Goal: Information Seeking & Learning: Compare options

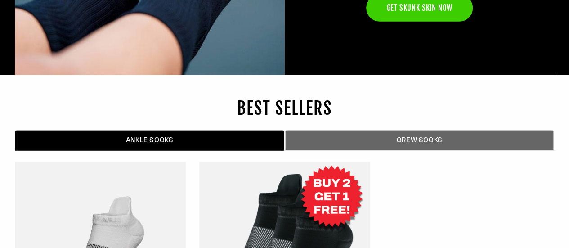
scroll to position [2939, 0]
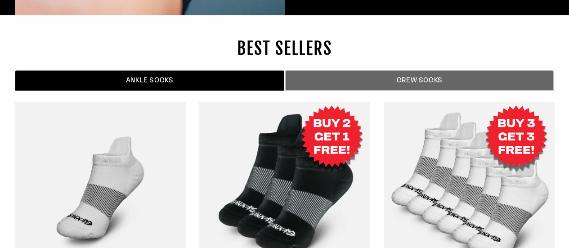
click at [156, 76] on span "ANKLE SOCKS" at bounding box center [149, 81] width 255 height 10
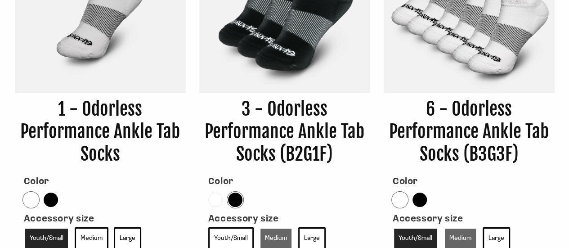
scroll to position [3178, 0]
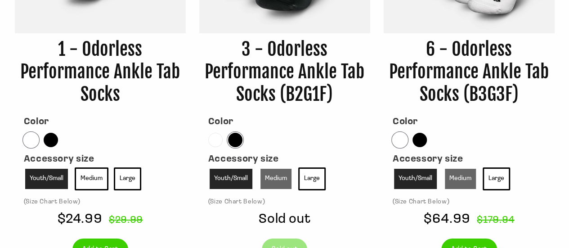
click at [219, 176] on link "Youth/Small" at bounding box center [230, 178] width 45 height 23
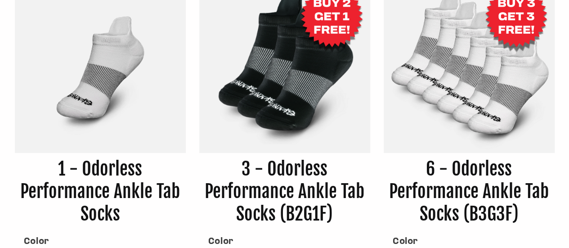
scroll to position [3178, 0]
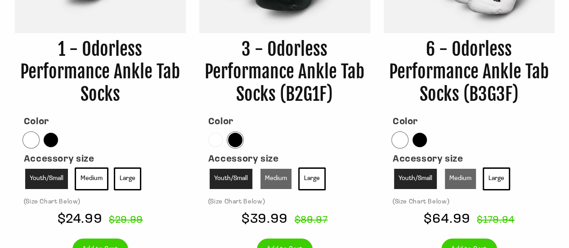
click at [279, 176] on link "Medium" at bounding box center [276, 178] width 34 height 23
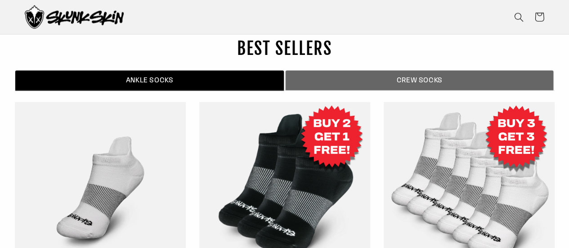
scroll to position [2879, 0]
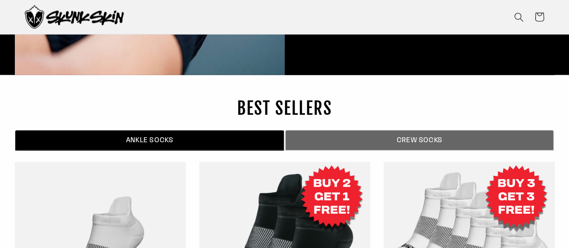
click at [350, 137] on span "CREW SOCKS" at bounding box center [419, 140] width 254 height 10
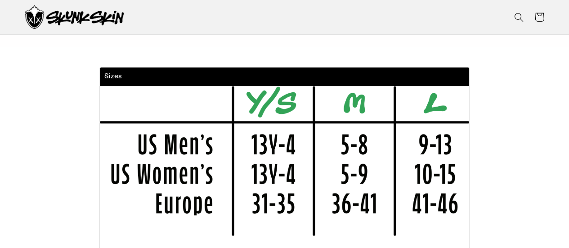
scroll to position [3239, 0]
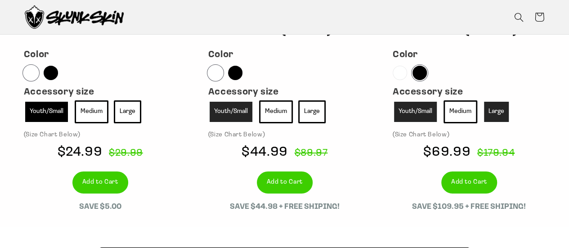
click at [488, 112] on link "Large" at bounding box center [496, 111] width 27 height 23
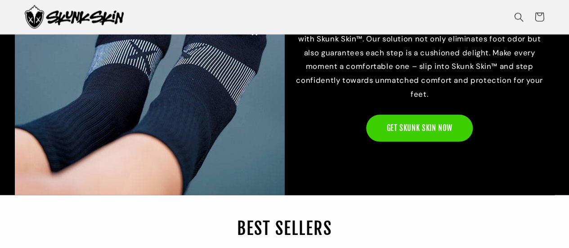
scroll to position [2879, 0]
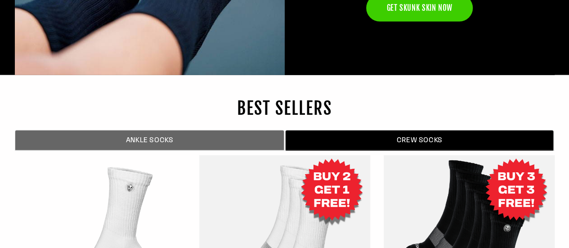
click at [262, 144] on span "ANKLE SOCKS" at bounding box center [149, 140] width 255 height 10
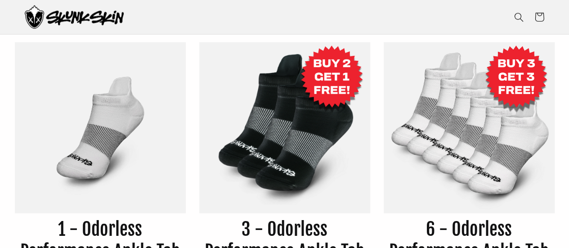
scroll to position [3059, 0]
